Goal: Feedback & Contribution: Leave review/rating

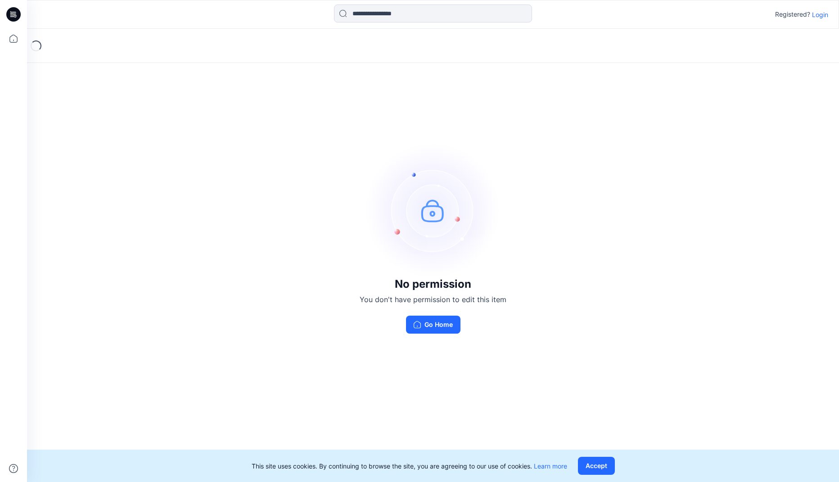
click at [821, 13] on p "Login" at bounding box center [820, 14] width 16 height 9
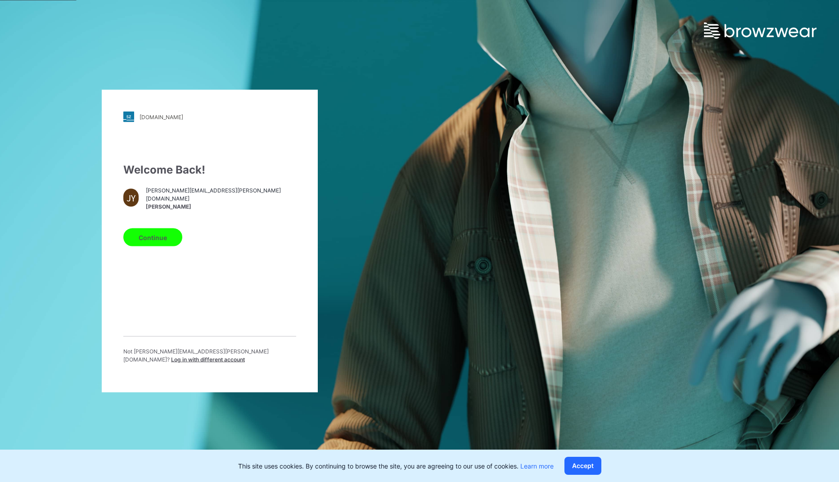
click at [159, 241] on button "Continue" at bounding box center [152, 238] width 59 height 18
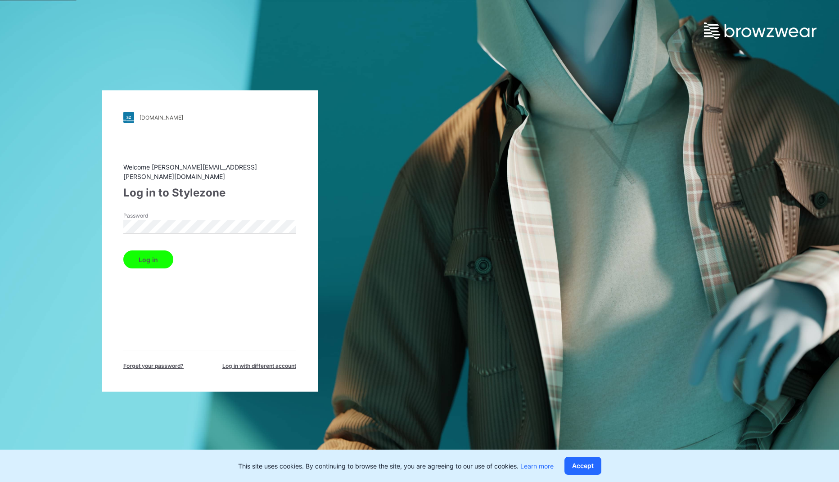
click at [154, 254] on button "Log in" at bounding box center [148, 260] width 50 height 18
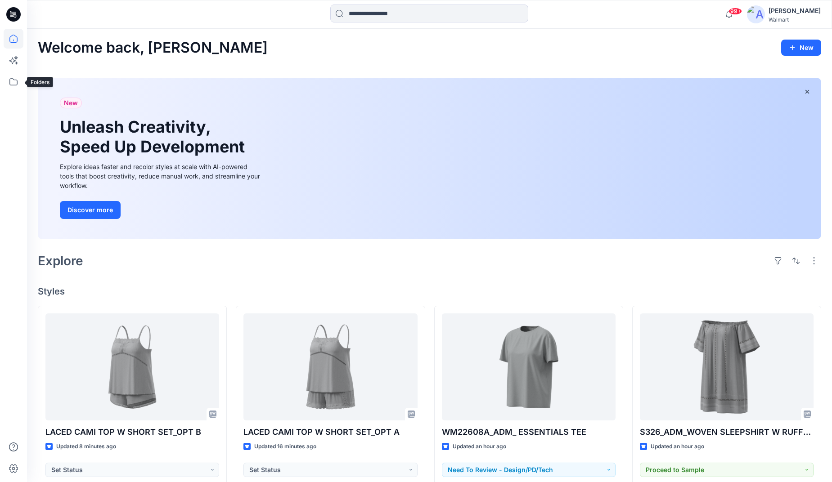
click at [3, 85] on div at bounding box center [13, 241] width 27 height 482
click at [14, 84] on icon at bounding box center [14, 82] width 20 height 20
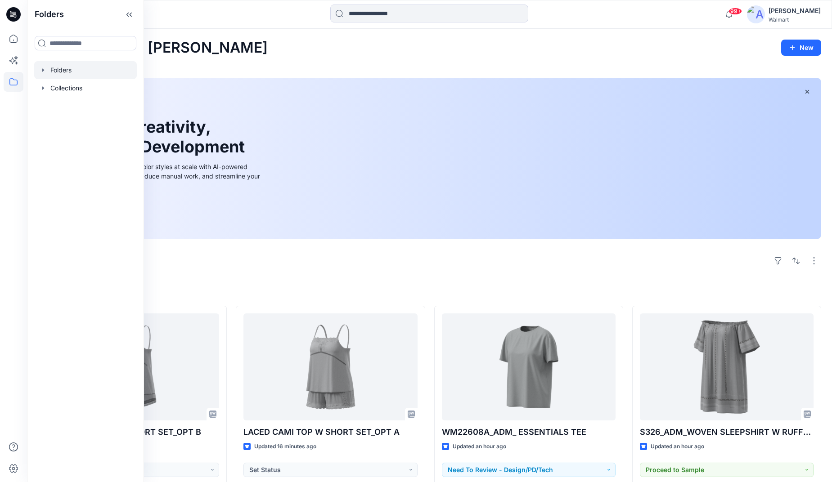
click at [45, 70] on icon "button" at bounding box center [43, 70] width 7 height 7
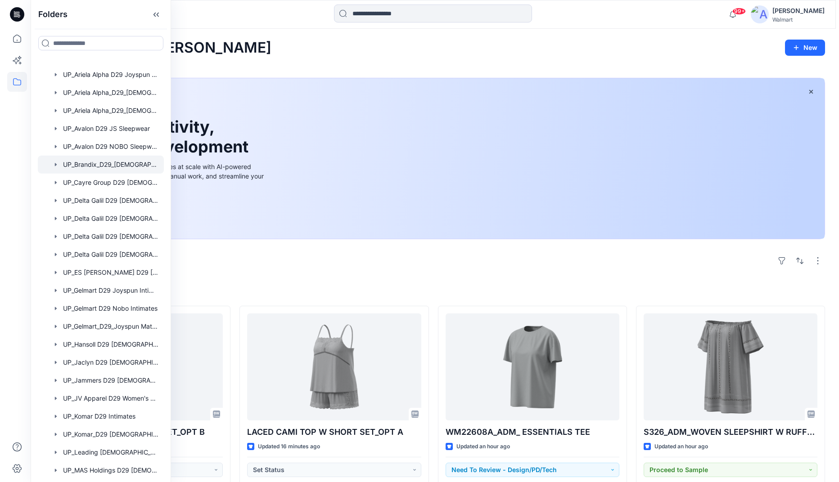
scroll to position [180, 0]
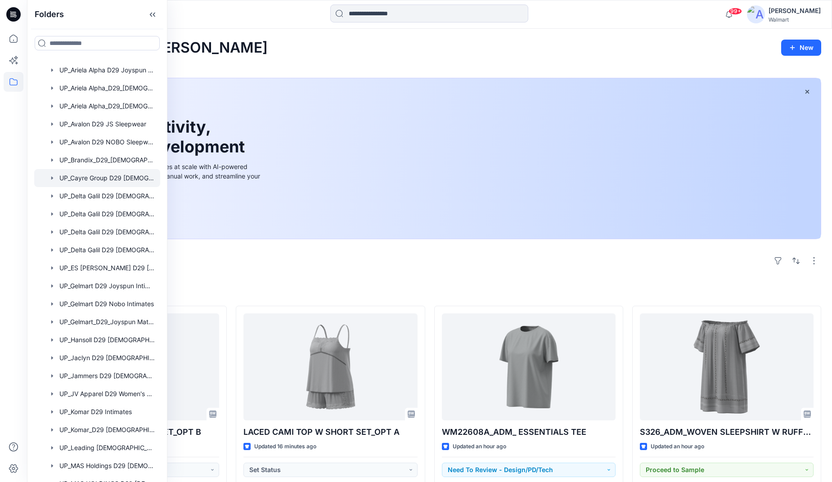
click at [105, 179] on div at bounding box center [97, 178] width 126 height 18
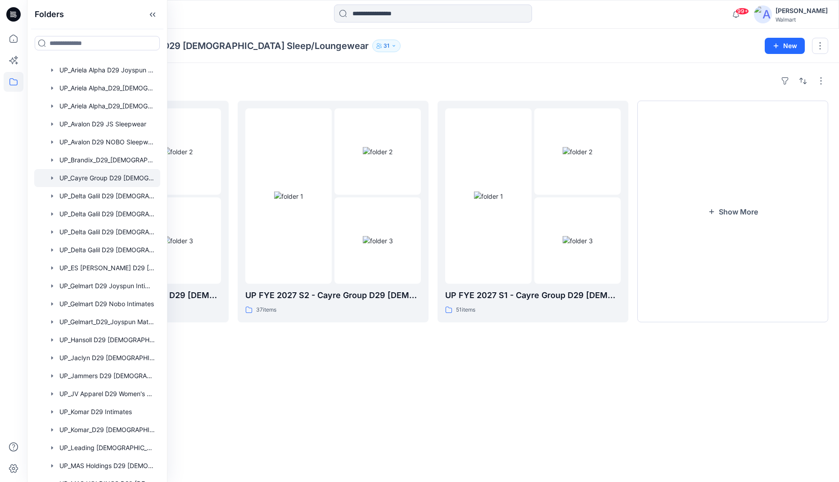
click at [492, 61] on div "Folders UP_Cayre Group D29 [DEMOGRAPHIC_DATA] Sleep/Loungewear 31 New" at bounding box center [433, 46] width 812 height 34
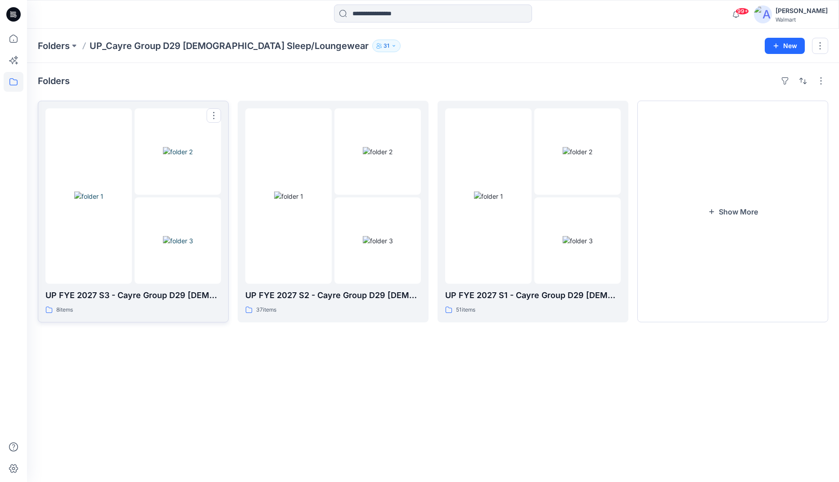
click at [103, 201] on img at bounding box center [88, 196] width 29 height 9
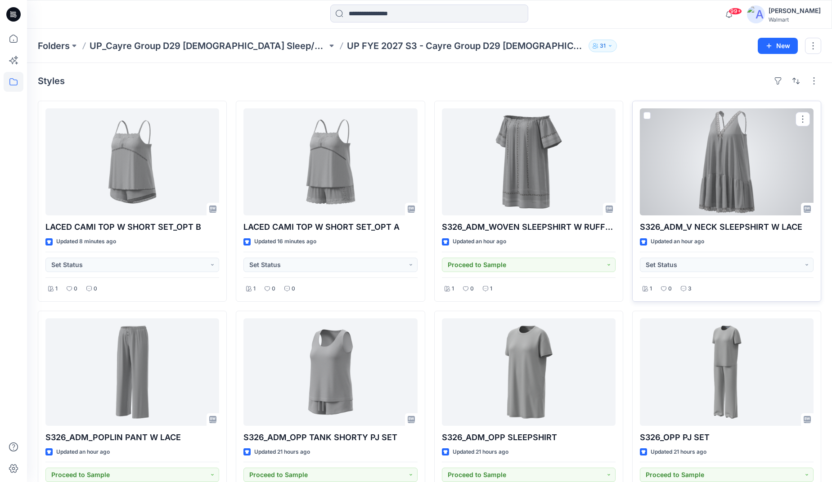
click at [737, 195] on div at bounding box center [727, 161] width 174 height 107
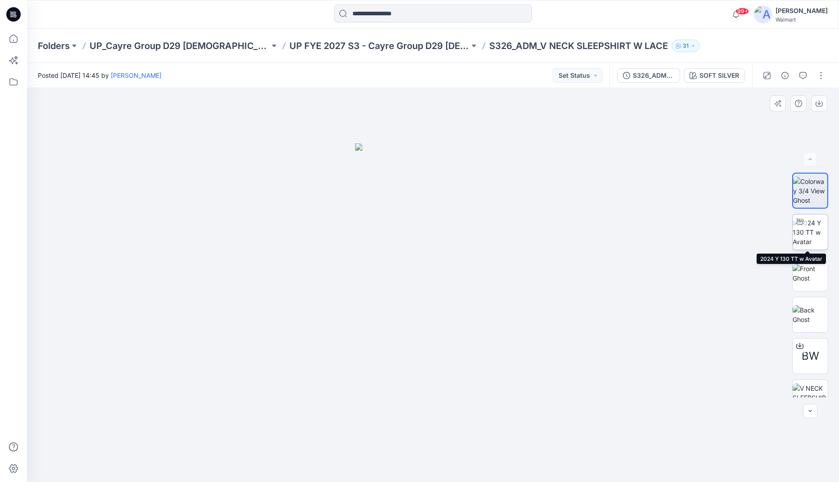
click at [813, 234] on img at bounding box center [809, 232] width 35 height 28
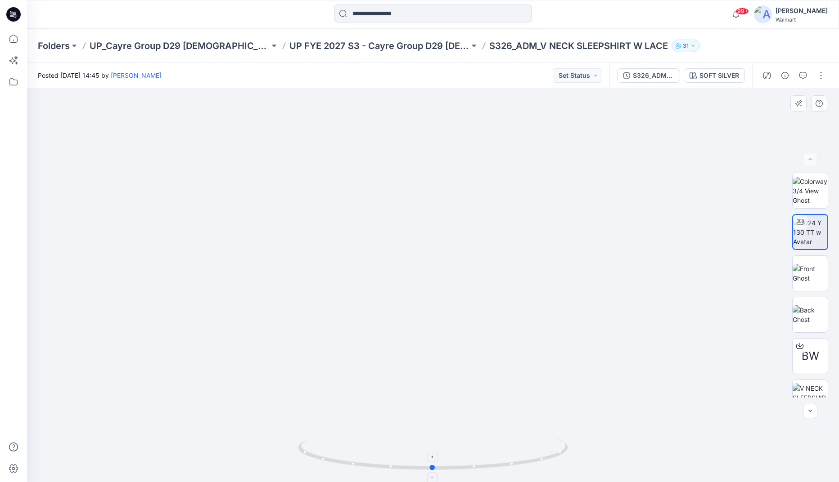
click at [434, 467] on circle at bounding box center [432, 467] width 5 height 5
click at [661, 74] on div "S326_ADM_V NECK SLEEPSHIRT W LACE" at bounding box center [653, 76] width 41 height 10
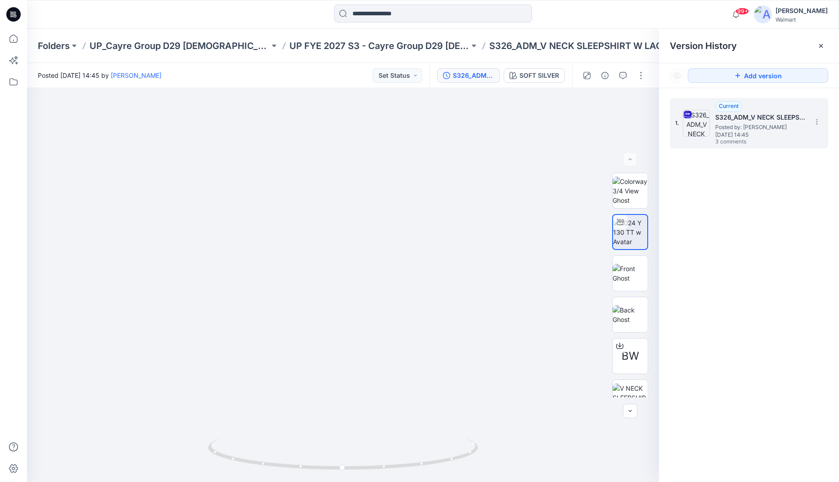
click at [769, 121] on h5 "S326_ADM_V NECK SLEEPSHIRT W LACE" at bounding box center [760, 117] width 90 height 11
click at [510, 152] on img at bounding box center [343, 255] width 513 height 453
click at [468, 149] on img at bounding box center [343, 255] width 513 height 453
click at [526, 176] on img at bounding box center [343, 255] width 513 height 453
drag, startPoint x: 523, startPoint y: 224, endPoint x: 444, endPoint y: 216, distance: 79.6
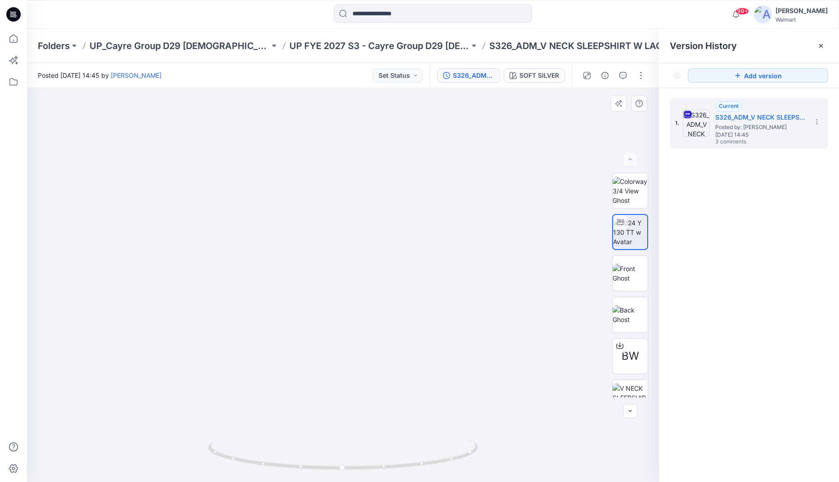
click at [524, 225] on img at bounding box center [343, 255] width 513 height 453
click at [819, 41] on div at bounding box center [821, 46] width 14 height 14
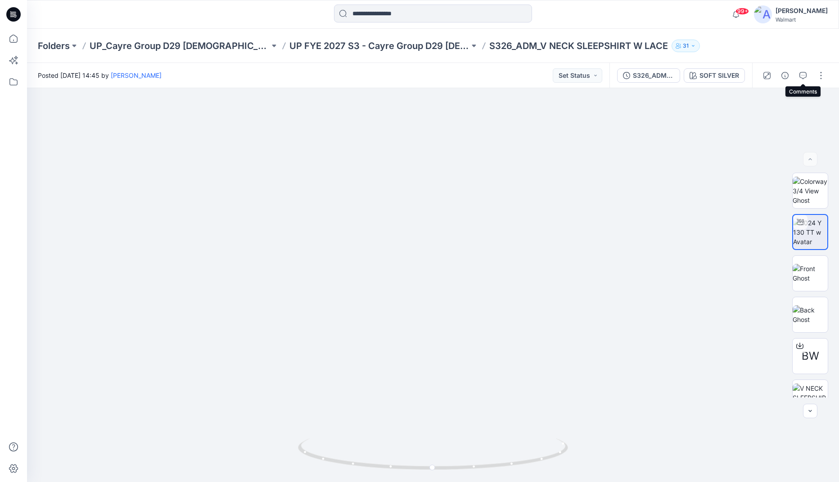
drag, startPoint x: 805, startPoint y: 73, endPoint x: 765, endPoint y: 84, distance: 40.7
click at [805, 73] on icon "button" at bounding box center [802, 75] width 7 height 7
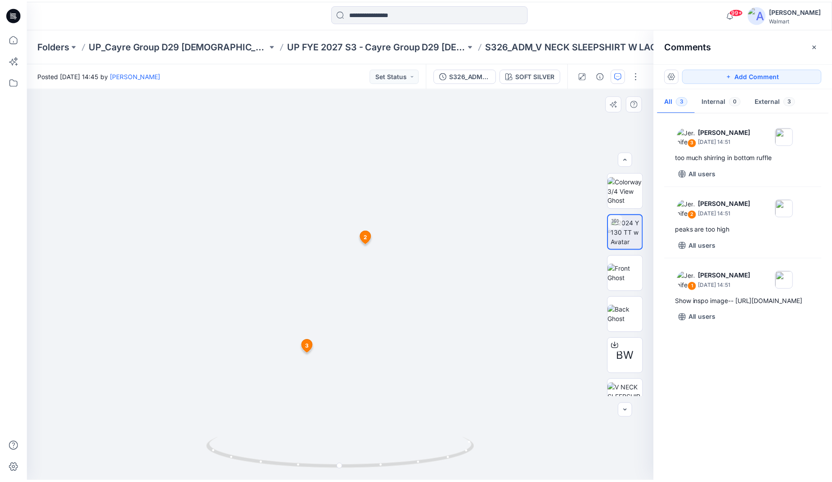
scroll to position [18, 0]
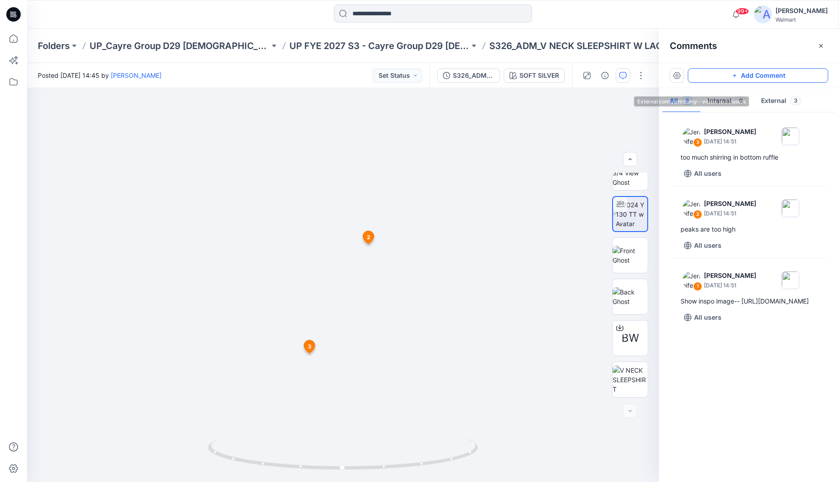
click at [783, 73] on button "Add Comment" at bounding box center [758, 75] width 140 height 14
drag, startPoint x: 151, startPoint y: 135, endPoint x: 156, endPoint y: 138, distance: 5.2
click at [151, 135] on div "4 2 [PERSON_NAME] [DATE] 14:51 peaks are too high Reply 3 [PERSON_NAME] [DATE] …" at bounding box center [343, 285] width 632 height 394
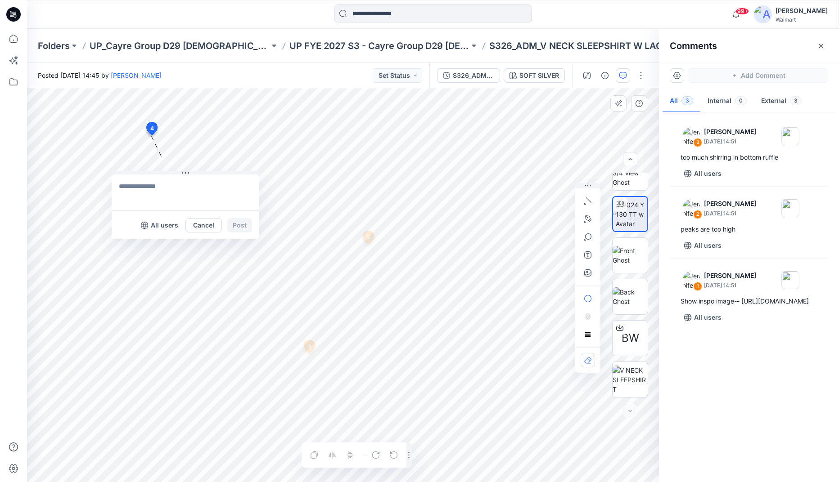
click at [126, 186] on textarea at bounding box center [186, 193] width 148 height 36
type textarea "**********"
click at [586, 270] on icon "button" at bounding box center [587, 273] width 7 height 7
type input"] "**********"
click at [239, 222] on button "Post" at bounding box center [239, 225] width 25 height 14
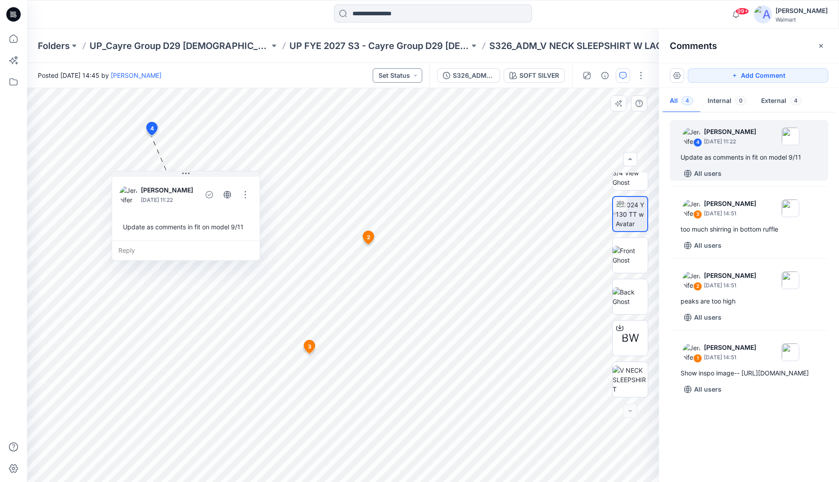
click at [414, 73] on button "Set Status" at bounding box center [397, 75] width 49 height 14
click at [383, 115] on p "*Revision Requested" at bounding box center [384, 118] width 50 height 12
click at [432, 46] on p "UP FYE 2027 S3 - Cayre Group D29 [DEMOGRAPHIC_DATA] Sleepwear" at bounding box center [379, 46] width 180 height 13
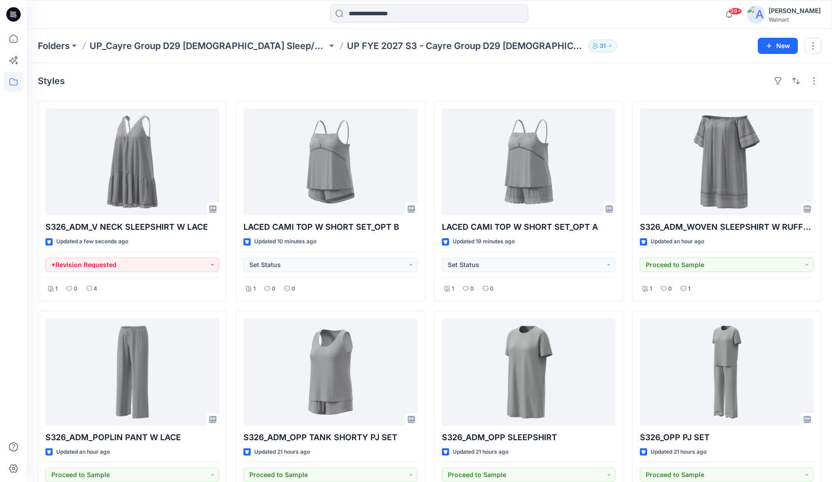
click at [648, 39] on div "Folders UP_Cayre Group D29 [DEMOGRAPHIC_DATA] Sleep/Loungewear UP FYE 2027 S3 -…" at bounding box center [429, 46] width 805 height 34
click at [669, 55] on div "Folders UP_Cayre Group D29 [DEMOGRAPHIC_DATA] Sleep/Loungewear UP FYE 2027 S3 -…" at bounding box center [429, 46] width 805 height 34
click at [270, 18] on div at bounding box center [429, 14] width 402 height 20
click at [632, 57] on div "Folders UP_Cayre Group D29 [DEMOGRAPHIC_DATA] Sleep/Loungewear UP FYE 2027 S3 -…" at bounding box center [429, 46] width 805 height 34
click at [624, 42] on div "Folders UP_Cayre Group D29 [DEMOGRAPHIC_DATA] Sleep/Loungewear UP FYE 2027 S3 -…" at bounding box center [394, 46] width 713 height 13
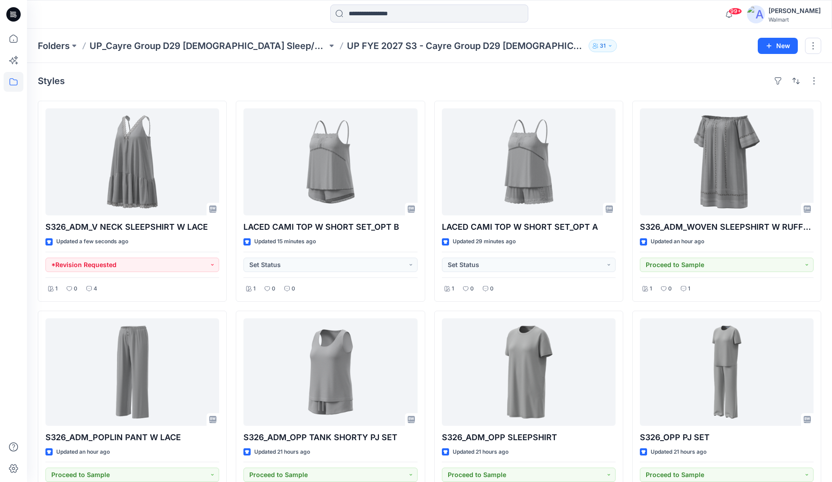
click at [641, 55] on div "Folders UP_Cayre Group D29 [DEMOGRAPHIC_DATA] Sleep/Loungewear UP FYE 2027 S3 -…" at bounding box center [429, 46] width 805 height 34
click at [652, 80] on div "Styles" at bounding box center [429, 81] width 783 height 14
click at [646, 79] on div "Styles" at bounding box center [429, 81] width 783 height 14
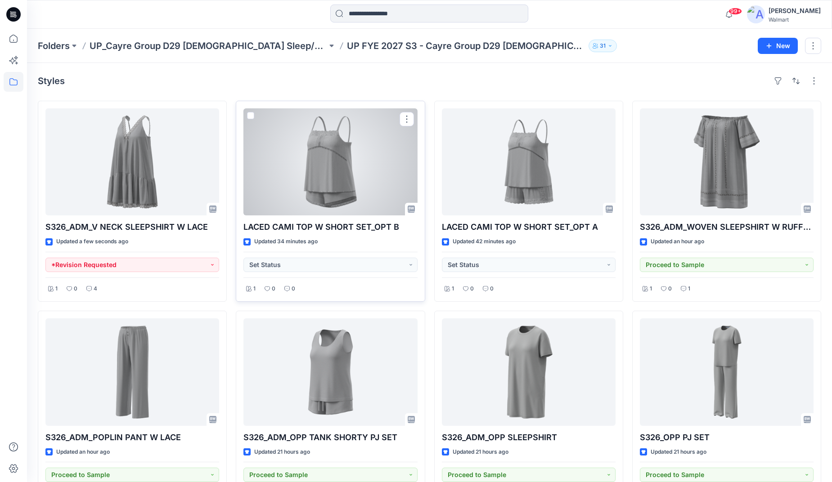
click at [337, 161] on div at bounding box center [330, 161] width 174 height 107
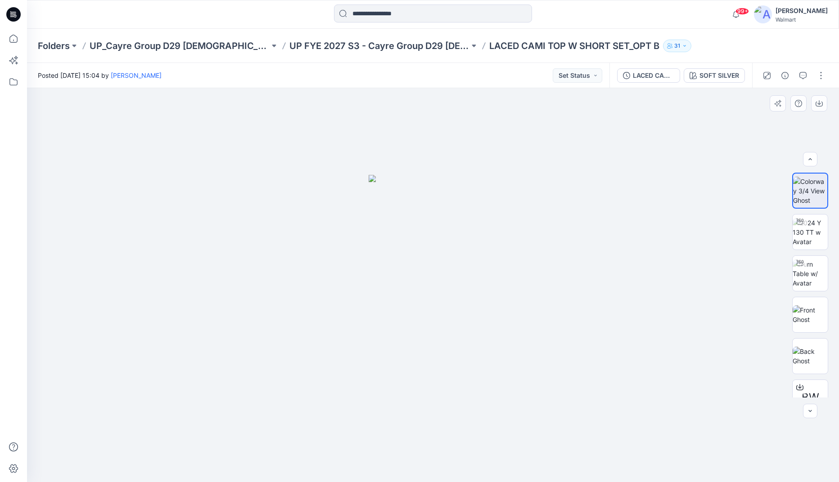
scroll to position [101, 0]
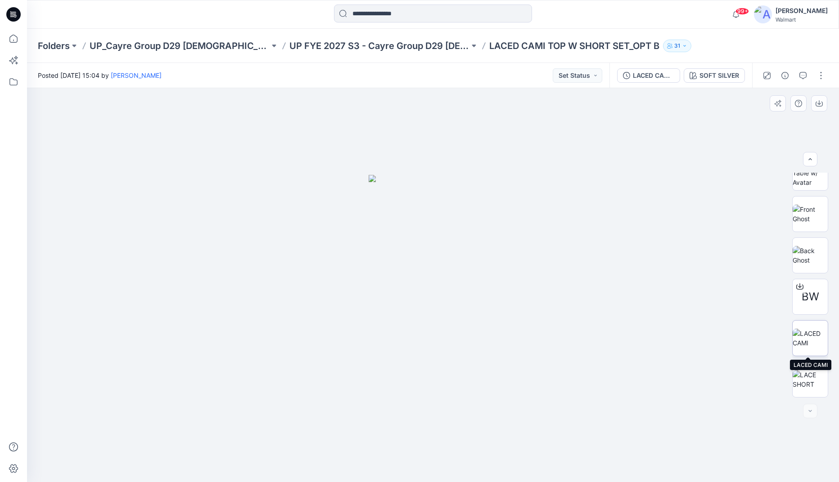
click at [810, 344] on img at bounding box center [809, 338] width 35 height 19
click at [803, 380] on img at bounding box center [809, 379] width 35 height 19
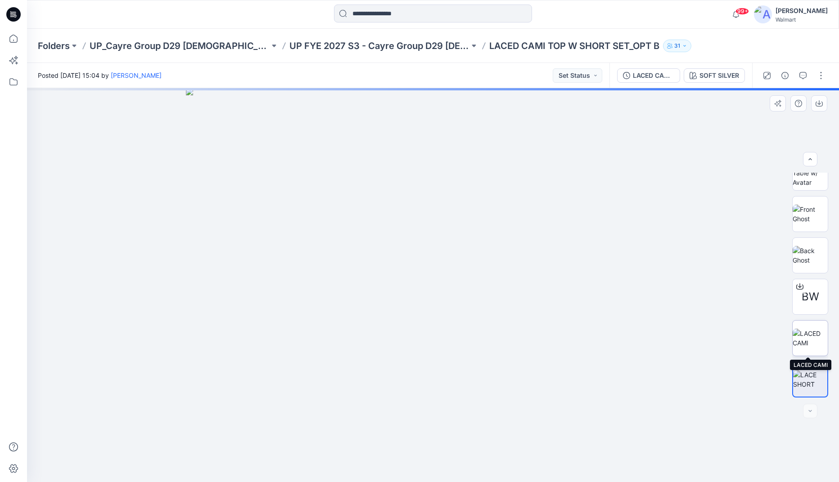
click at [805, 334] on img at bounding box center [809, 338] width 35 height 19
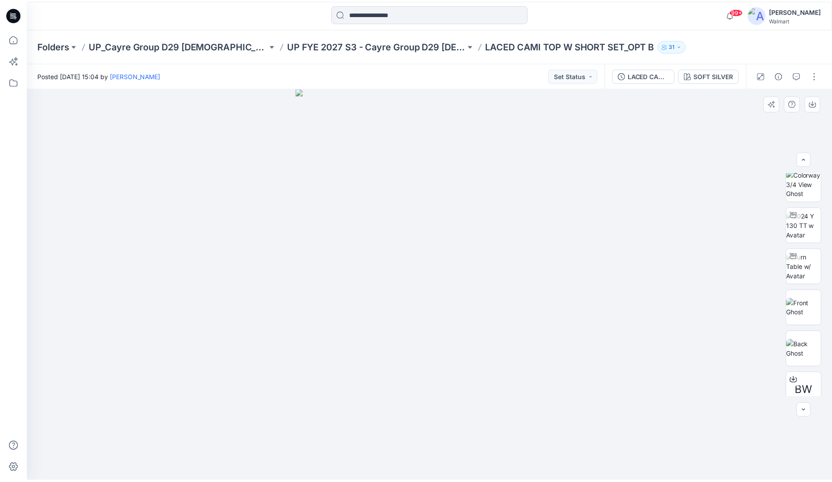
scroll to position [0, 0]
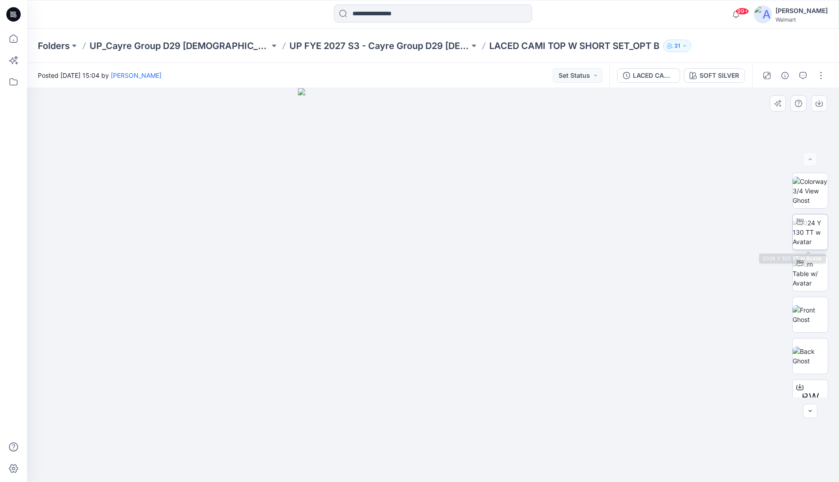
click at [804, 232] on img at bounding box center [809, 232] width 35 height 28
click at [805, 75] on icon "button" at bounding box center [802, 75] width 7 height 7
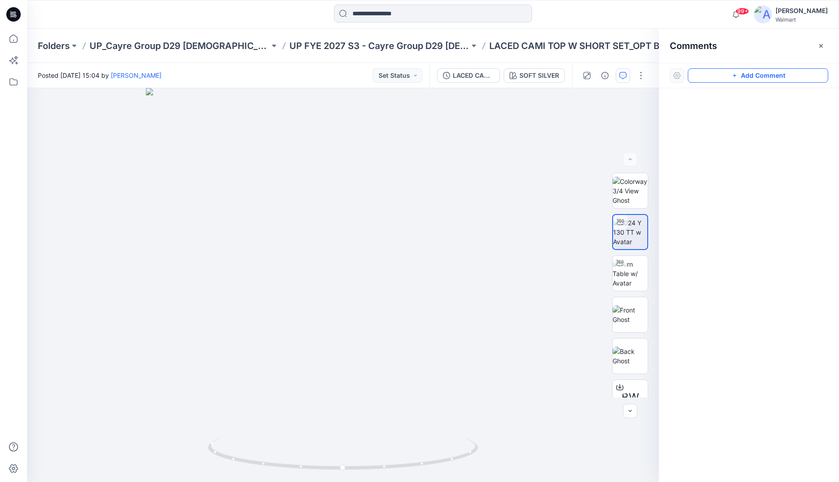
click at [765, 75] on button "Add Comment" at bounding box center [758, 75] width 140 height 14
click at [163, 181] on div "1" at bounding box center [343, 285] width 632 height 394
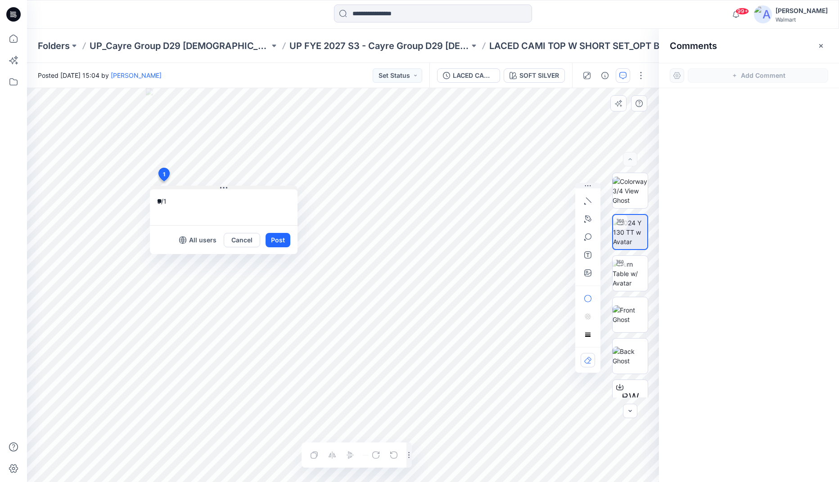
type textarea "*"
type textarea "**********"
click at [276, 240] on button "Post" at bounding box center [277, 240] width 25 height 14
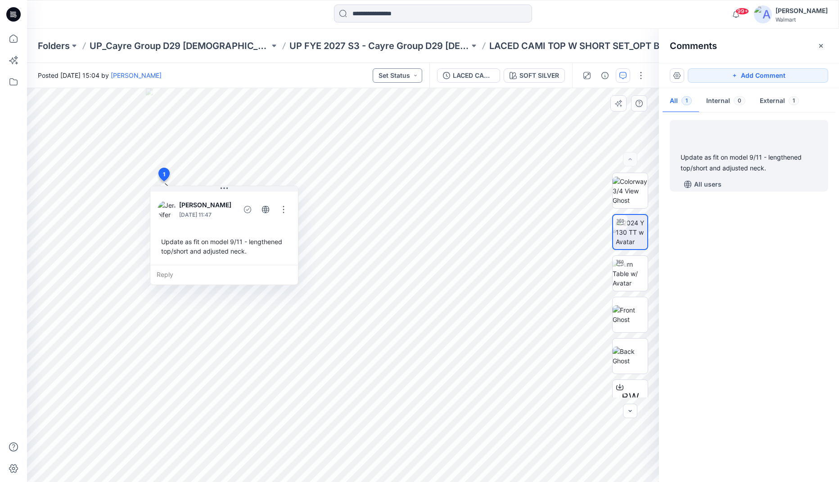
click at [415, 72] on button "Set Status" at bounding box center [397, 75] width 49 height 14
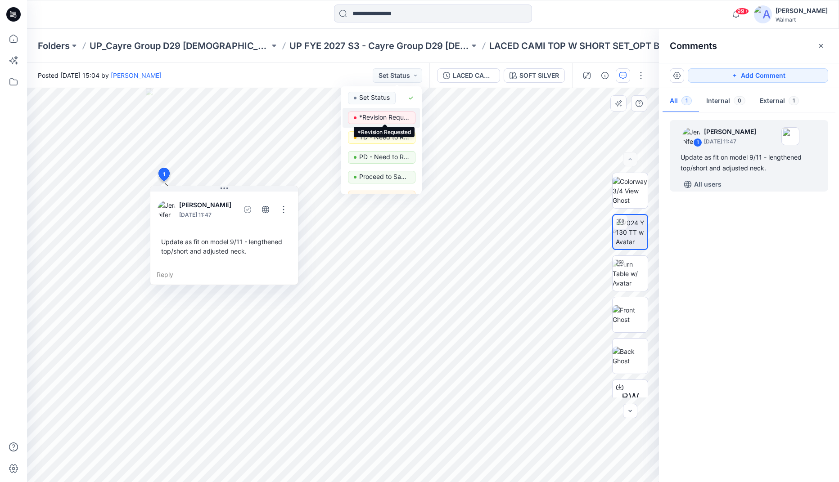
click at [398, 116] on p "*Revision Requested" at bounding box center [384, 118] width 50 height 12
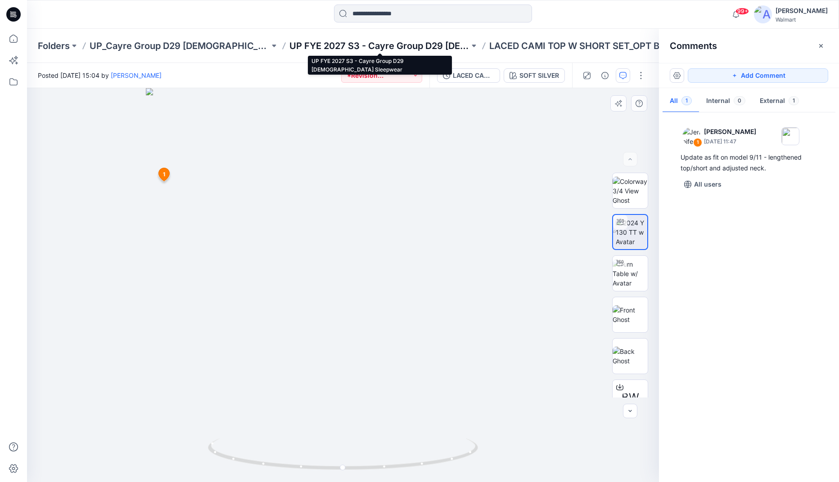
click at [422, 45] on p "UP FYE 2027 S3 - Cayre Group D29 [DEMOGRAPHIC_DATA] Sleepwear" at bounding box center [379, 46] width 180 height 13
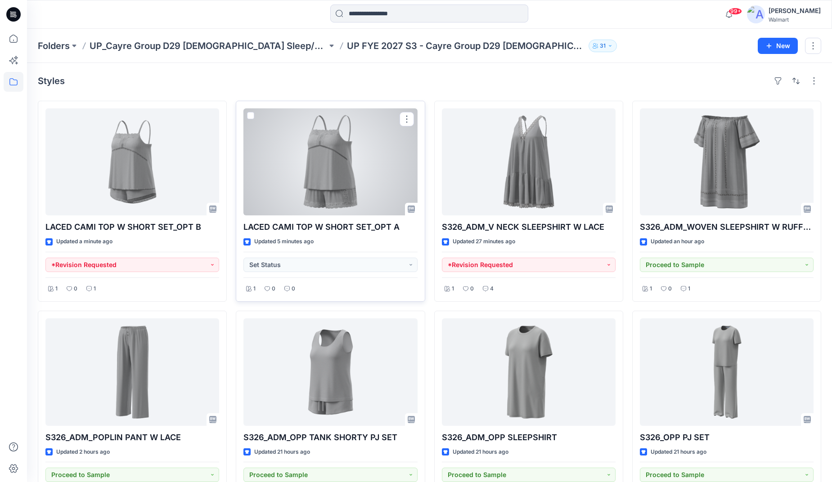
click at [318, 176] on div at bounding box center [330, 161] width 174 height 107
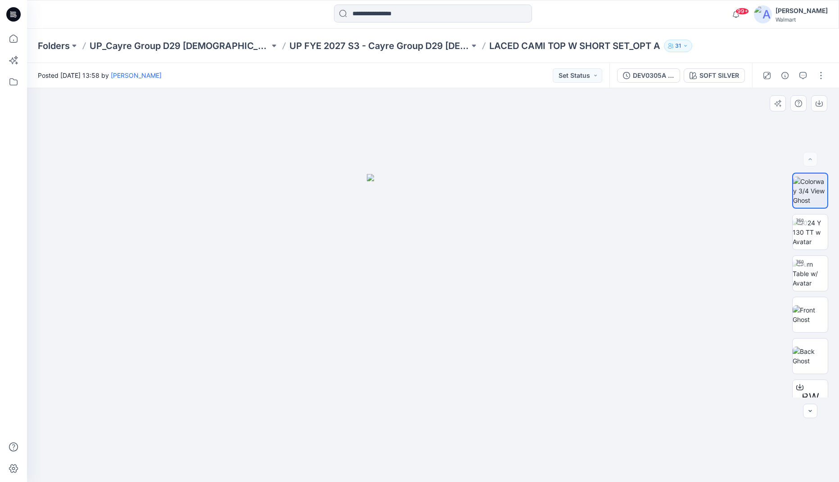
drag, startPoint x: 564, startPoint y: 188, endPoint x: 556, endPoint y: 174, distance: 16.3
click at [564, 188] on div at bounding box center [433, 285] width 812 height 394
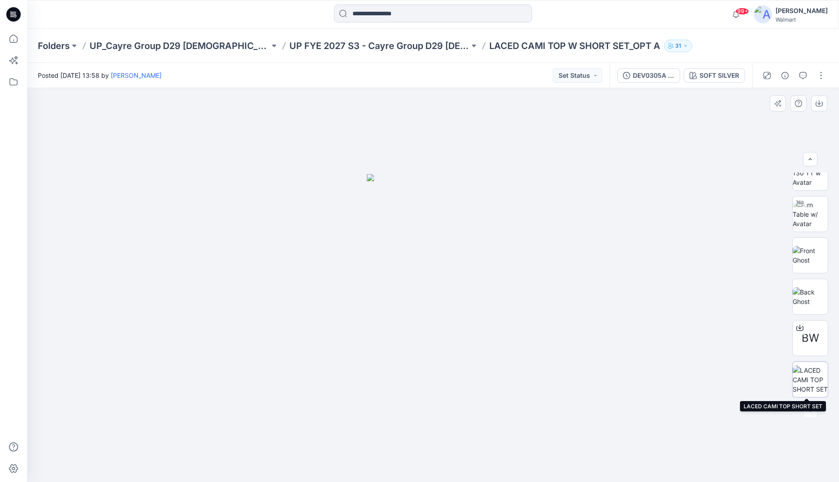
click at [806, 378] on img at bounding box center [809, 380] width 35 height 28
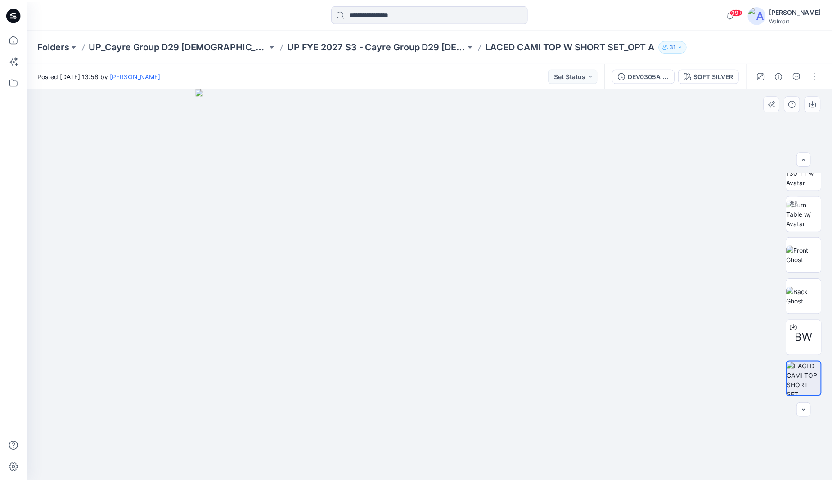
scroll to position [0, 0]
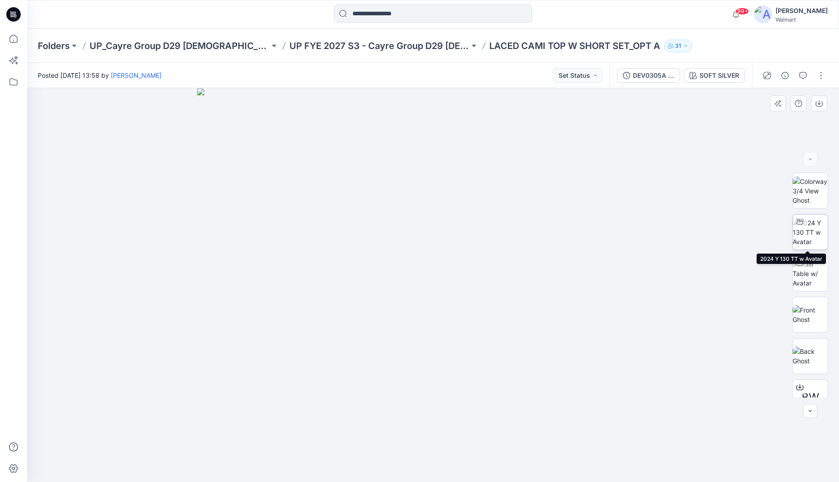
click at [807, 234] on img at bounding box center [809, 232] width 35 height 28
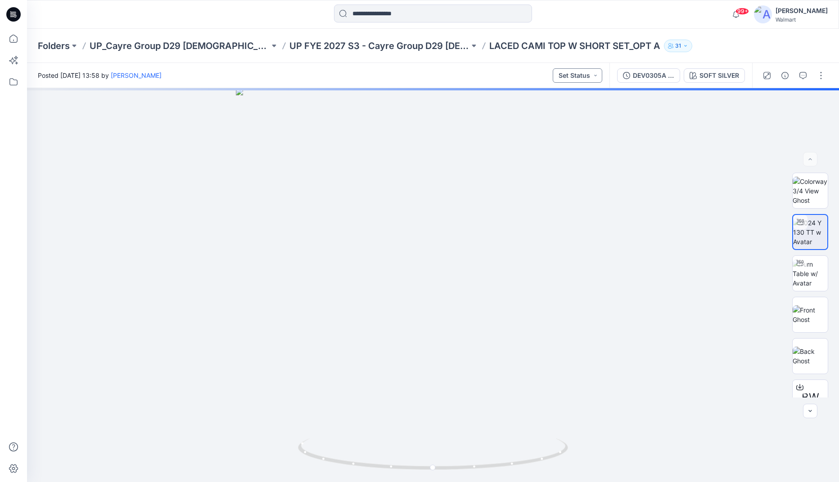
click at [594, 75] on button "Set Status" at bounding box center [577, 75] width 49 height 14
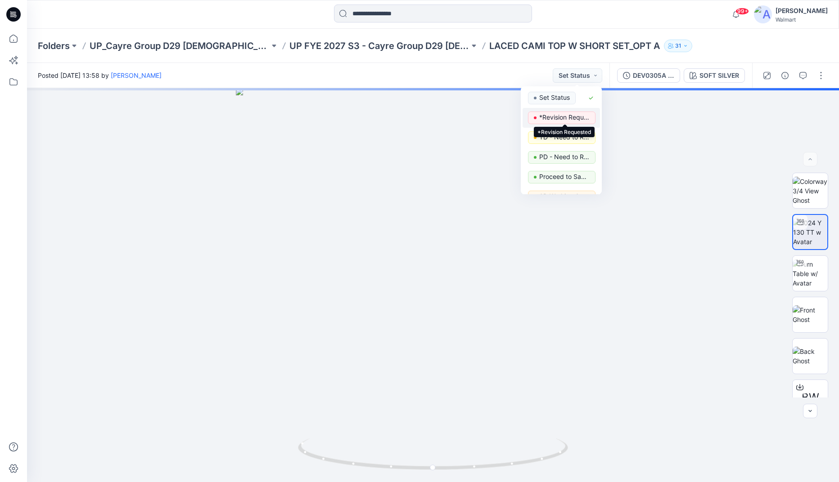
click at [575, 116] on p "*Revision Requested" at bounding box center [564, 118] width 50 height 12
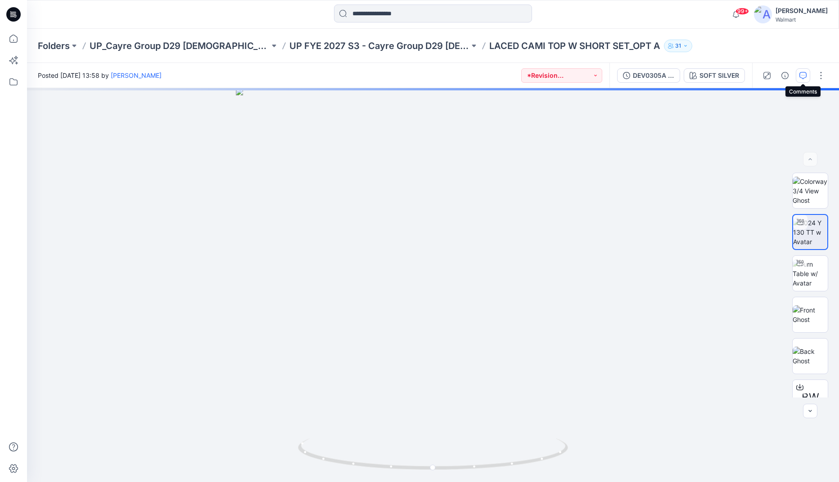
click at [806, 78] on button "button" at bounding box center [803, 75] width 14 height 14
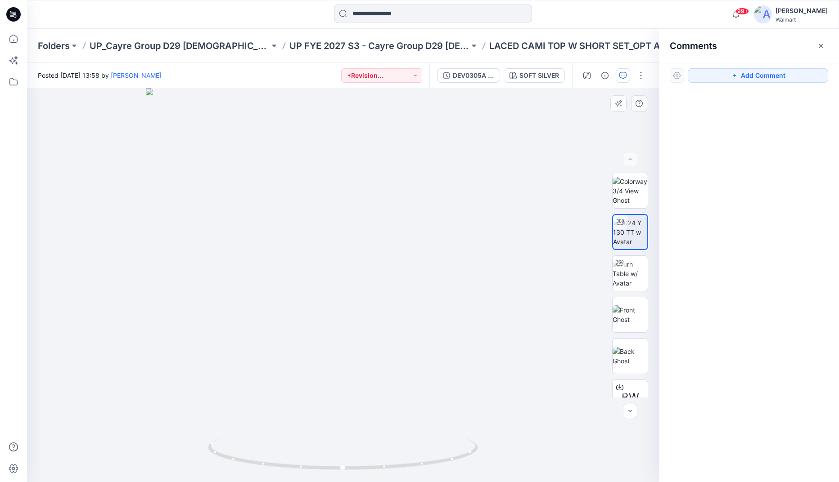
click at [225, 149] on div at bounding box center [343, 285] width 632 height 394
click at [748, 79] on button "Add Comment" at bounding box center [758, 75] width 140 height 14
click at [145, 226] on div "1" at bounding box center [343, 285] width 632 height 394
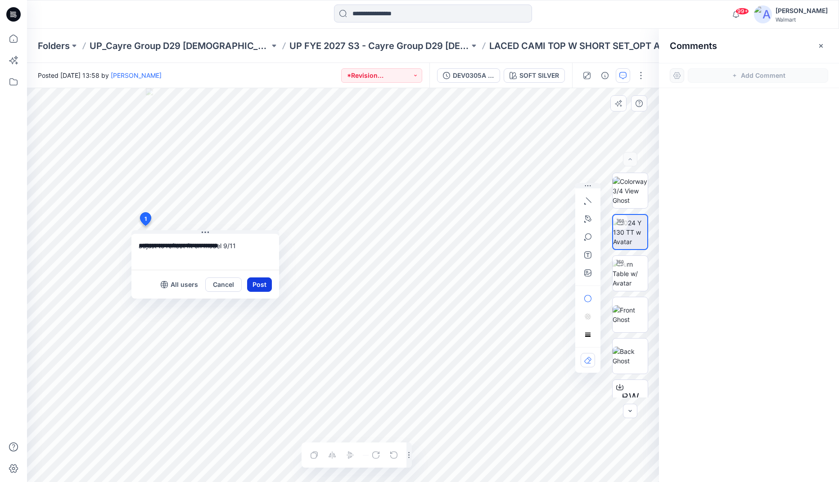
type textarea "**********"
click at [253, 284] on button "Post" at bounding box center [259, 285] width 25 height 14
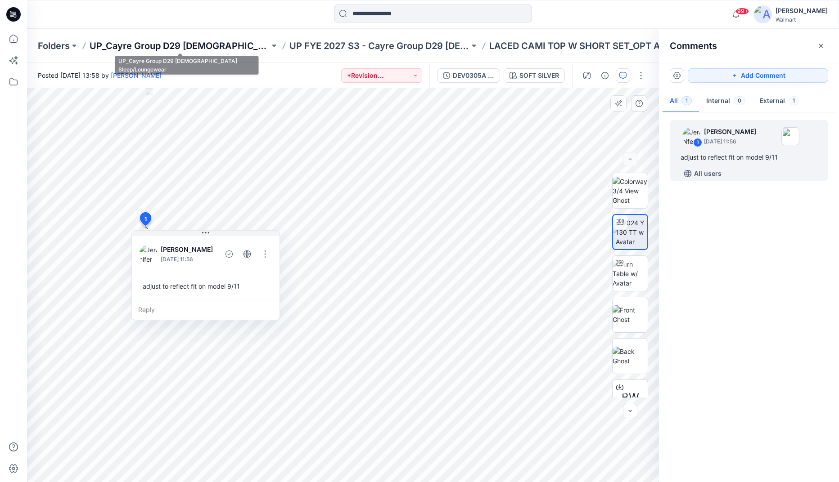
click at [200, 45] on p "UP_Cayre Group D29 [DEMOGRAPHIC_DATA] Sleep/Loungewear" at bounding box center [180, 46] width 180 height 13
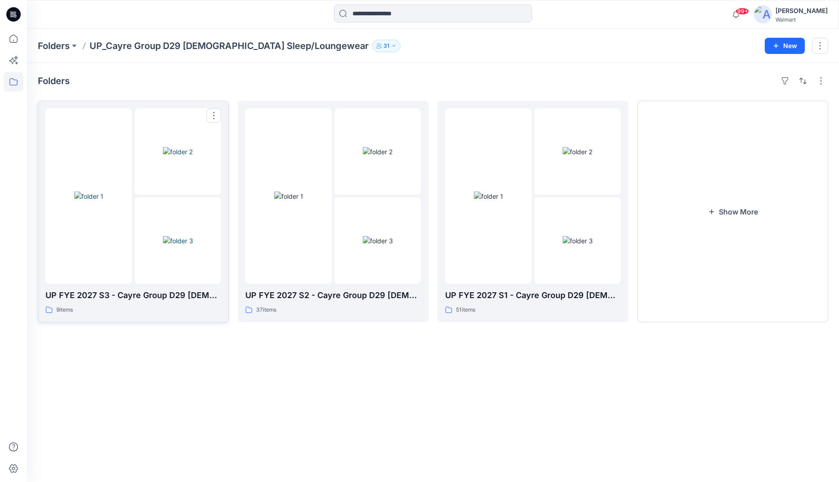
click at [103, 201] on img at bounding box center [88, 196] width 29 height 9
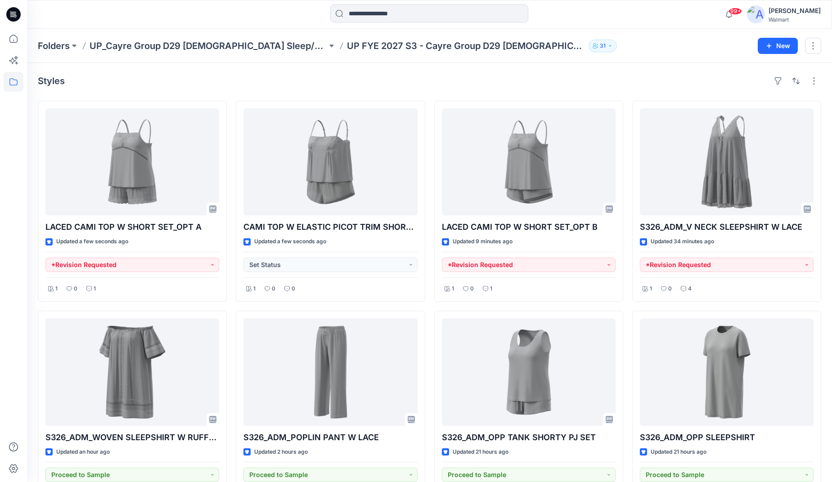
click at [558, 80] on div "Styles" at bounding box center [429, 81] width 783 height 14
click at [663, 35] on div "Folders UP_Cayre Group D29 [DEMOGRAPHIC_DATA] Sleep/Loungewear UP FYE 2027 S3 -…" at bounding box center [429, 46] width 805 height 34
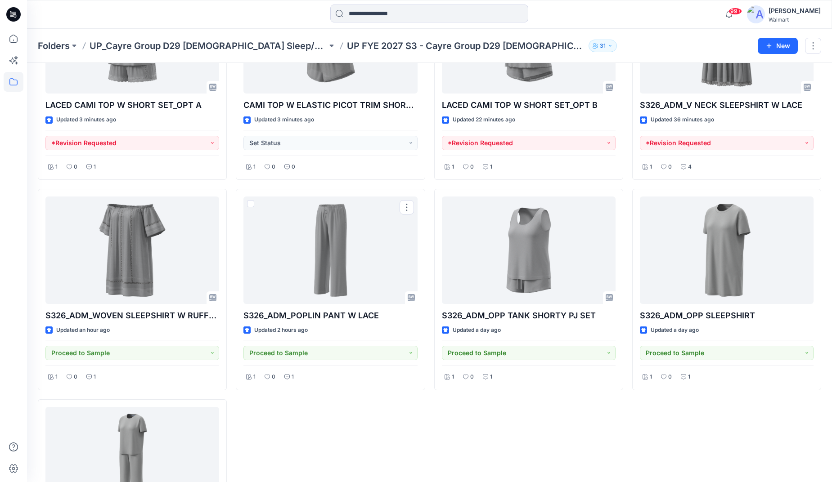
scroll to position [135, 0]
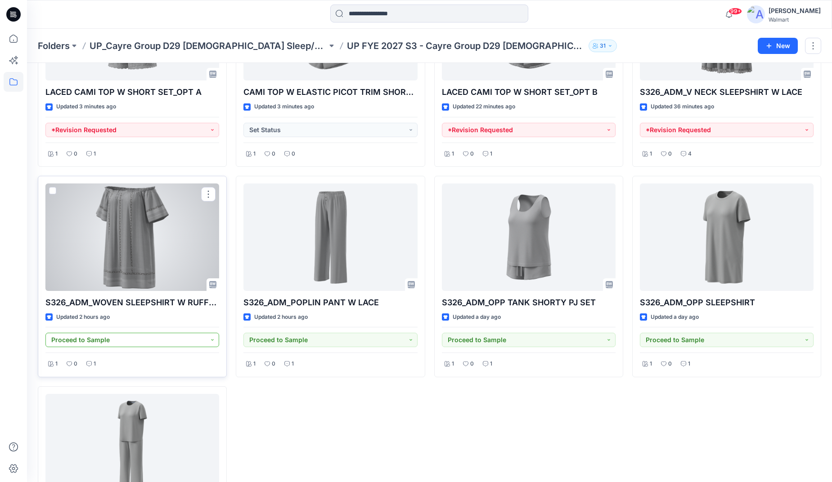
click at [202, 344] on button "Proceed to Sample" at bounding box center [132, 340] width 174 height 14
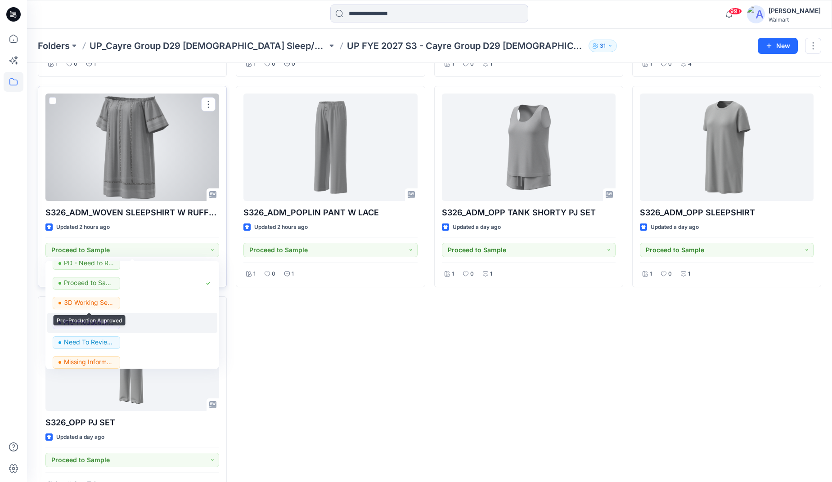
scroll to position [113, 0]
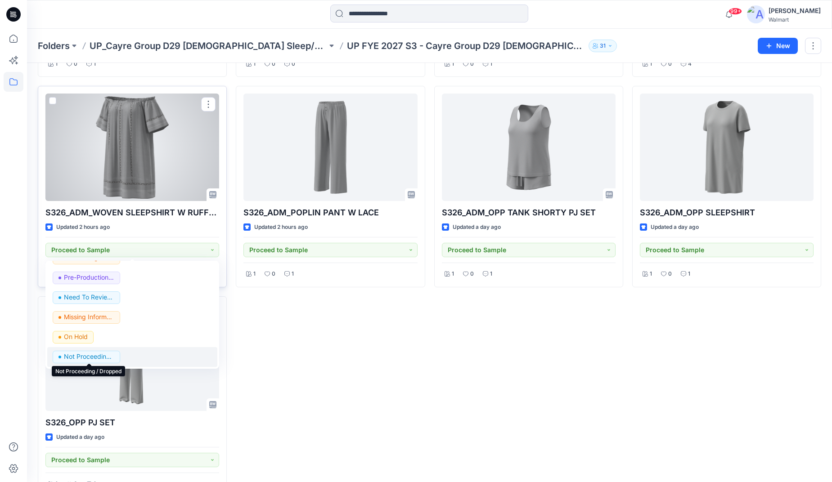
click at [81, 354] on p "Not Proceeding / Dropped" at bounding box center [89, 357] width 50 height 12
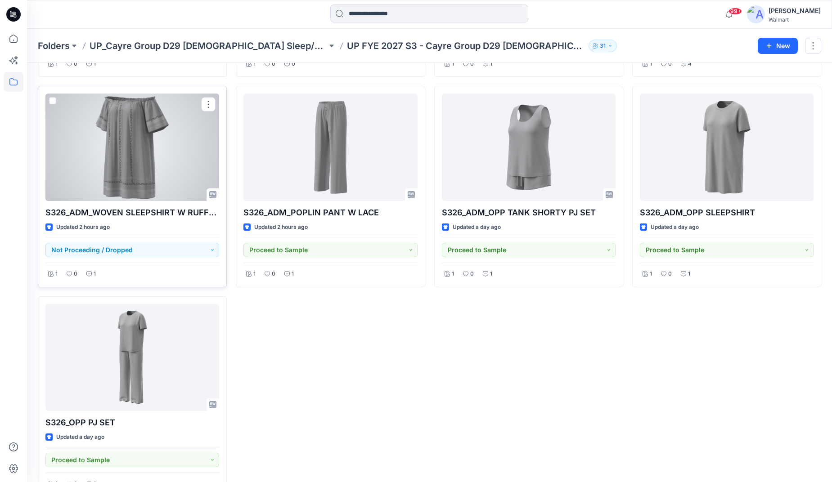
click at [559, 391] on div "LACED CAMI TOP W SHORT SET_OPT B Updated 23 minutes ago *Revision Requested 1 0…" at bounding box center [528, 187] width 189 height 622
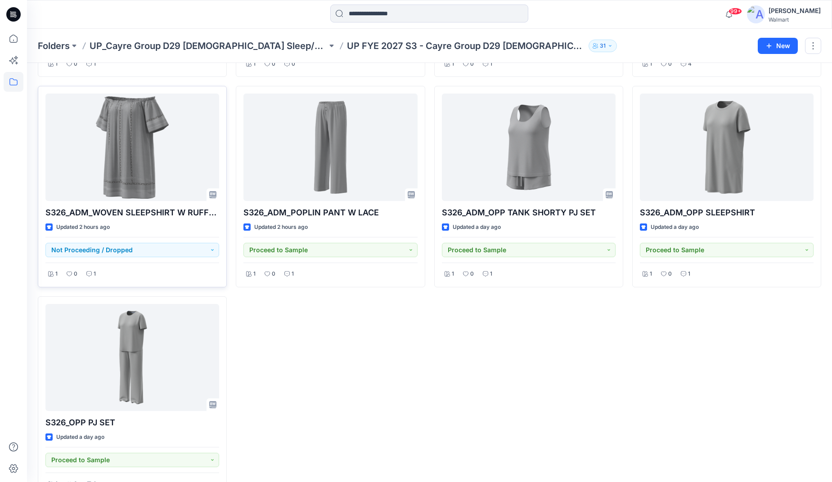
click at [83, 13] on div at bounding box center [127, 14] width 201 height 20
click at [13, 79] on icon at bounding box center [13, 81] width 8 height 7
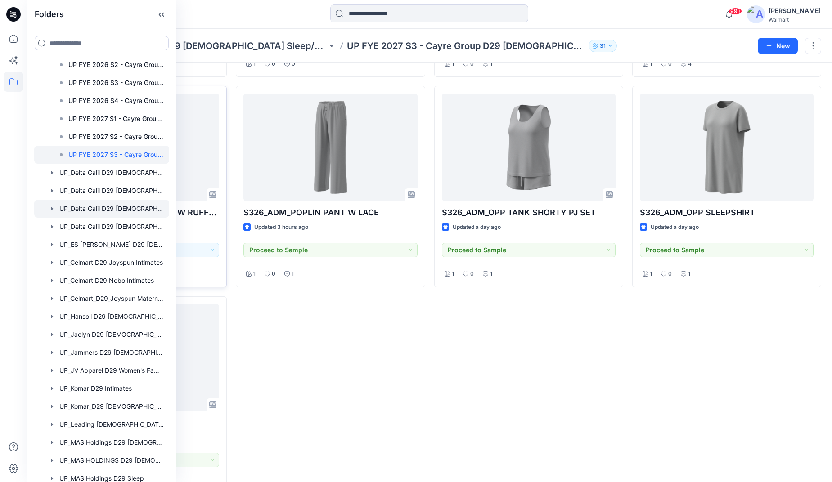
scroll to position [540, 0]
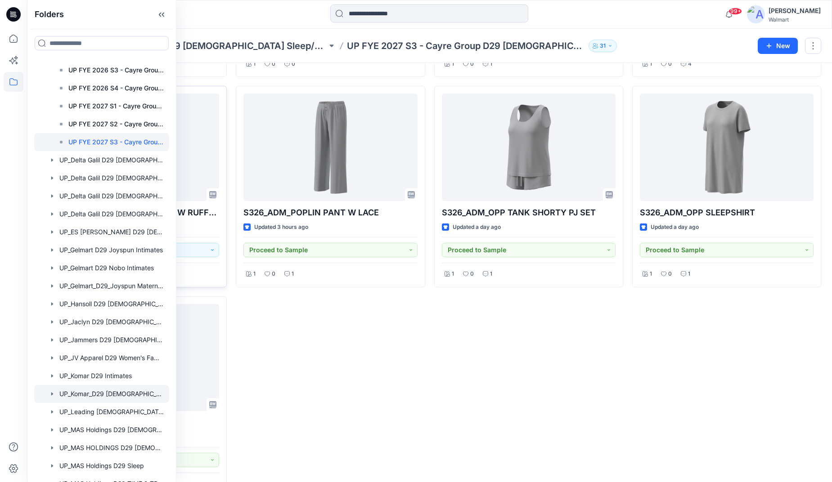
click at [120, 391] on div at bounding box center [101, 394] width 135 height 18
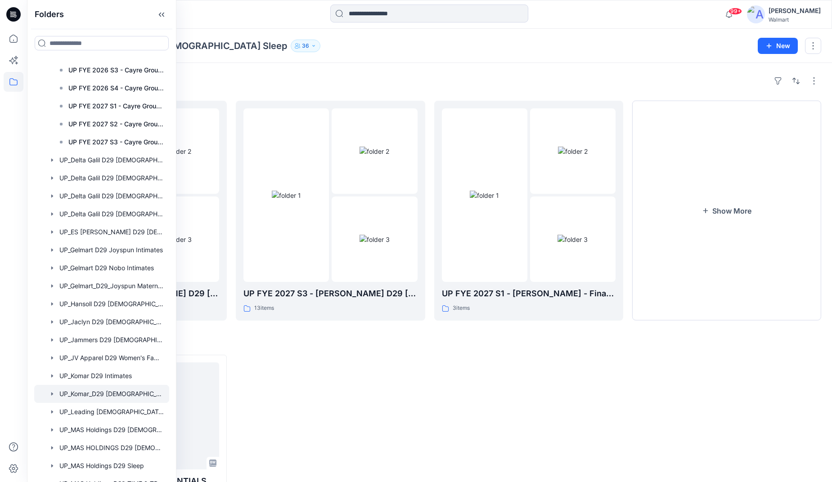
click at [411, 391] on div at bounding box center [330, 455] width 189 height 201
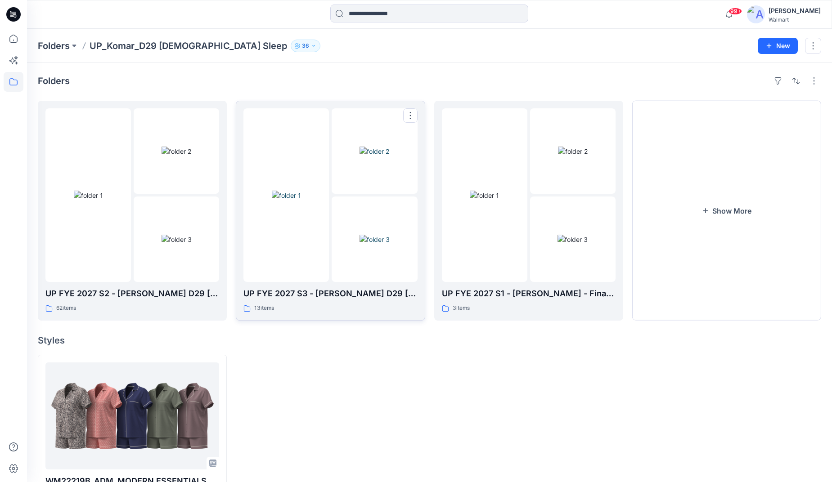
click at [285, 200] on img at bounding box center [286, 195] width 29 height 9
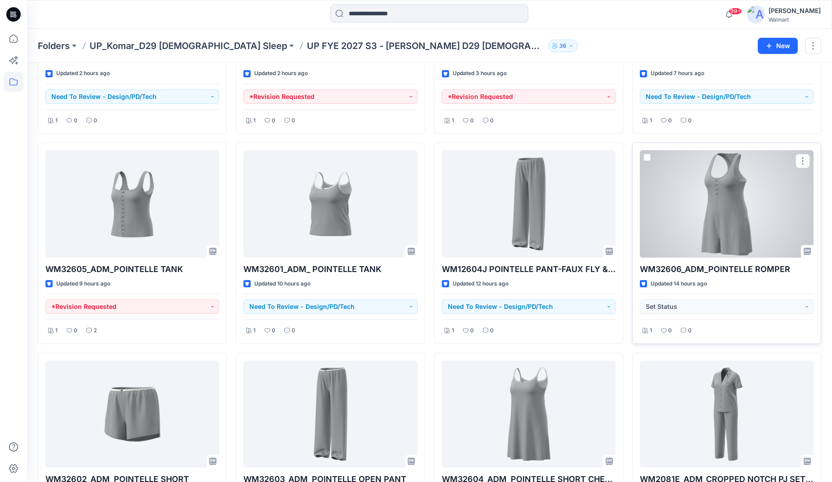
scroll to position [225, 0]
